Goal: Task Accomplishment & Management: Complete application form

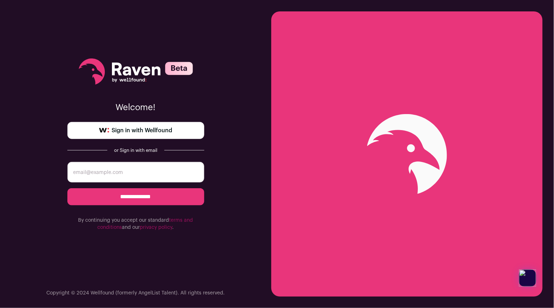
type input "[EMAIL_ADDRESS][DOMAIN_NAME]"
click at [169, 198] on input "**********" at bounding box center [135, 196] width 137 height 17
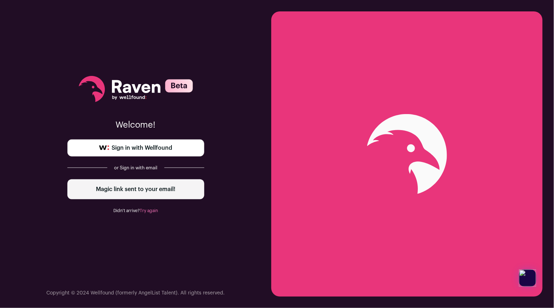
click at [149, 146] on span "Sign in with Wellfound" at bounding box center [142, 148] width 61 height 9
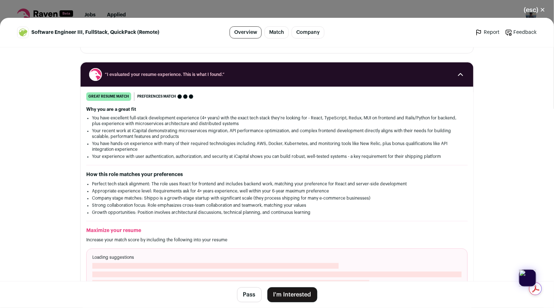
scroll to position [90, 0]
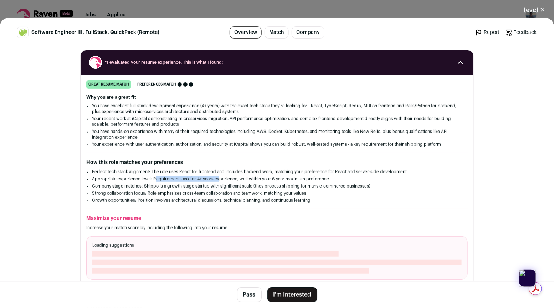
drag, startPoint x: 154, startPoint y: 178, endPoint x: 218, endPoint y: 179, distance: 63.1
click at [218, 179] on li "Appropriate experience level: Requirements ask for 4+ years experience, well wi…" at bounding box center [277, 179] width 370 height 6
click at [227, 182] on ul "Perfect tech stack alignment: The role uses React for frontend and includes bac…" at bounding box center [277, 186] width 370 height 34
drag, startPoint x: 218, startPoint y: 178, endPoint x: 264, endPoint y: 179, distance: 46.0
click at [264, 179] on li "Appropriate experience level: Requirements ask for 4+ years experience, well wi…" at bounding box center [277, 179] width 370 height 6
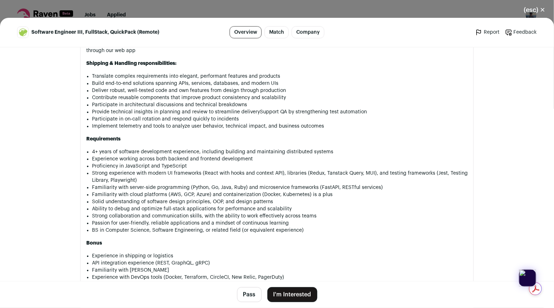
scroll to position [458, 0]
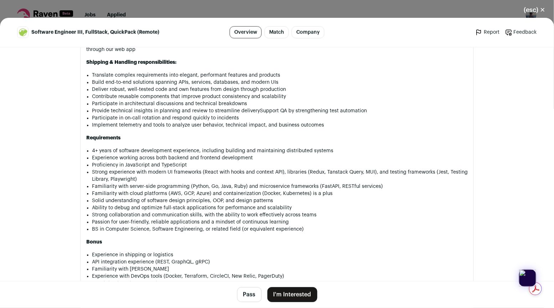
click at [258, 208] on li "Ability to debug and optimize full-stack applications for performance and scala…" at bounding box center [280, 207] width 376 height 7
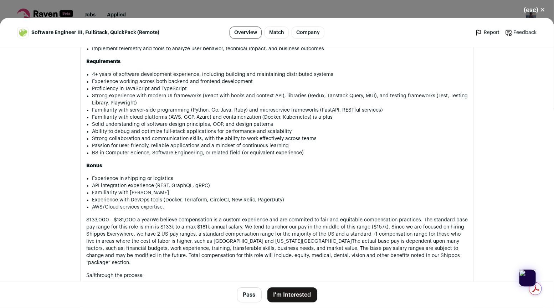
scroll to position [535, 0]
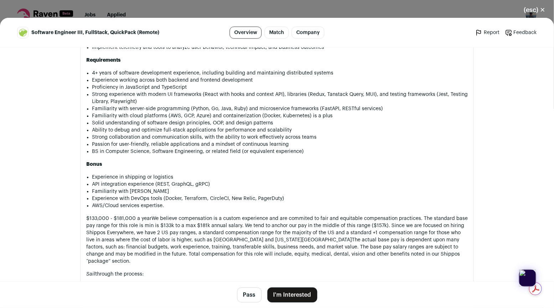
click at [201, 183] on li "API integration experience (REST, GraphQL, gRPC)" at bounding box center [280, 184] width 376 height 7
click at [214, 183] on li "API integration experience (REST, GraphQL, gRPC)" at bounding box center [280, 184] width 376 height 7
click at [144, 192] on li "Familiarity with [PERSON_NAME]" at bounding box center [280, 191] width 376 height 7
click at [134, 190] on li "Familiarity with [PERSON_NAME]" at bounding box center [280, 191] width 376 height 7
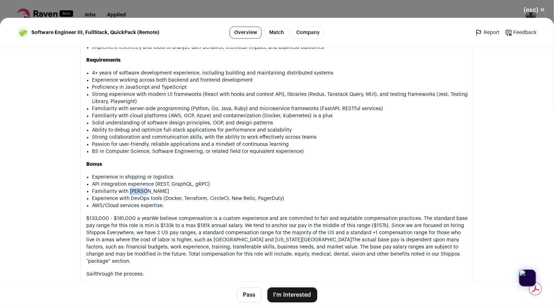
click at [134, 190] on li "Familiarity with [PERSON_NAME]" at bounding box center [280, 191] width 376 height 7
click at [150, 189] on li "Familiarity with [PERSON_NAME]" at bounding box center [280, 191] width 376 height 7
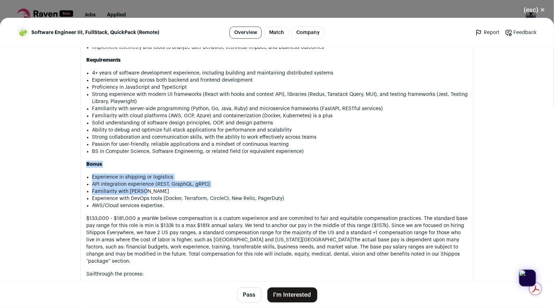
drag, startPoint x: 149, startPoint y: 189, endPoint x: 77, endPoint y: 161, distance: 77.8
click at [77, 161] on div "Shippo [DOMAIN_NAME] Public / Private Private Valuation $1B Company size 101-25…" at bounding box center [277, 45] width 428 height 1066
click at [121, 174] on li "Experience in shipping or logistics" at bounding box center [280, 177] width 376 height 7
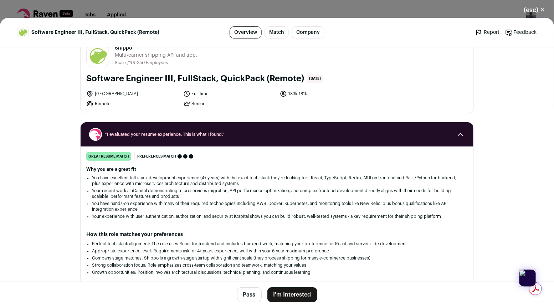
scroll to position [0, 0]
